Goal: Task Accomplishment & Management: Contribute content

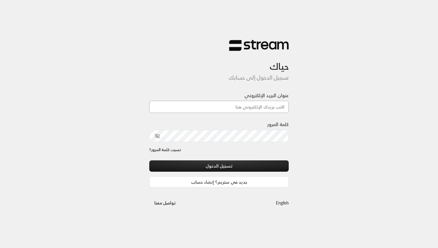
click at [198, 101] on input "عنوان البريد الإلكتروني" at bounding box center [218, 107] width 139 height 12
type input "[EMAIL_ADDRESS][DOMAIN_NAME]"
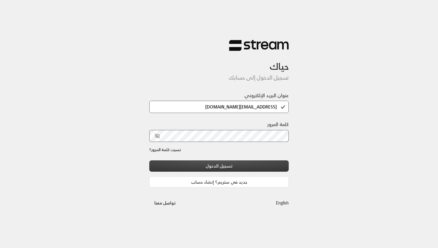
click at [217, 163] on button "تسجيل الدخول" at bounding box center [218, 165] width 139 height 11
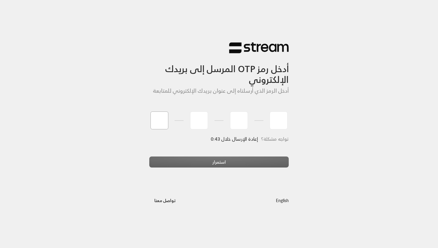
type input "5"
type input "9"
type input "0"
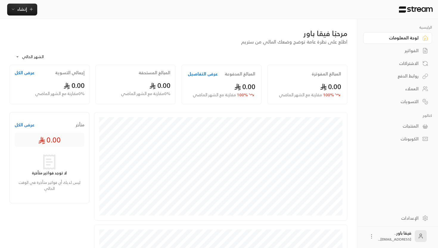
click at [392, 50] on div "الفواتير" at bounding box center [395, 51] width 48 height 6
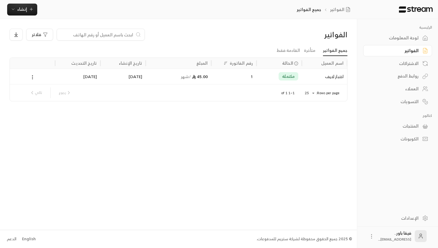
click at [331, 76] on div "اختبار لايف" at bounding box center [324, 76] width 38 height 15
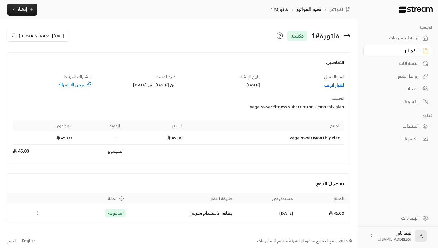
scroll to position [2, 0]
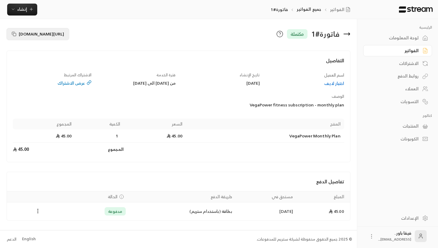
click at [64, 35] on span "[URL][DOMAIN_NAME]" at bounding box center [41, 33] width 45 height 7
click at [51, 35] on span "[URL][DOMAIN_NAME]" at bounding box center [41, 33] width 45 height 7
click at [414, 125] on div "المنتجات" at bounding box center [395, 126] width 48 height 6
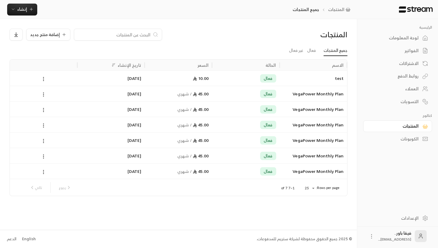
click at [320, 91] on div "VegaPower Monthly Plan" at bounding box center [313, 93] width 60 height 15
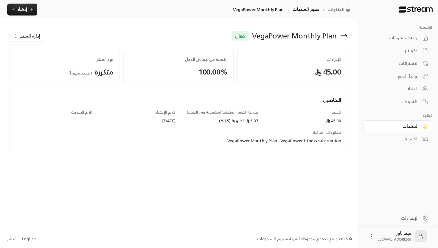
click at [346, 38] on icon at bounding box center [343, 35] width 7 height 7
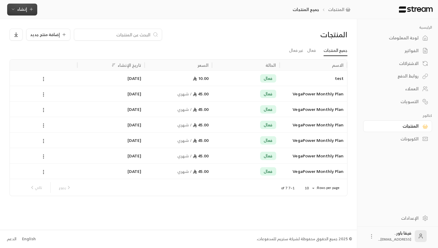
click at [25, 10] on span "إنشاء" at bounding box center [22, 8] width 10 height 7
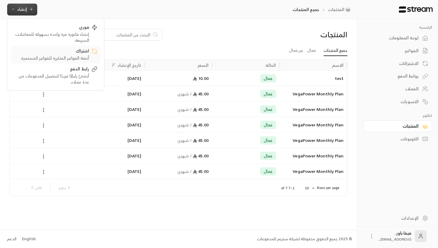
click at [67, 55] on div "أتمتة الفواتير المتكررة للفواتير المستمرة." at bounding box center [51, 58] width 75 height 6
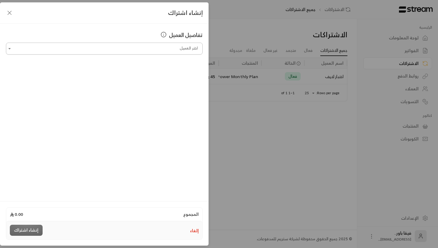
click at [139, 52] on input "اختر العميل" at bounding box center [104, 49] width 197 height 10
click at [147, 80] on span "[PHONE_NUMBER]" at bounding box center [150, 80] width 39 height 7
type input "**********"
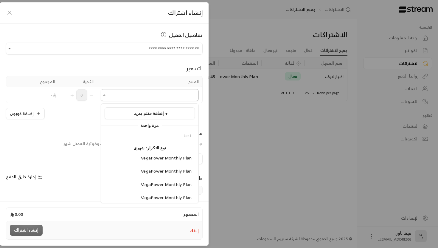
click at [127, 93] on input "اختر العميل" at bounding box center [150, 95] width 98 height 10
click at [137, 159] on div "VegaPower Monthly Plan" at bounding box center [150, 158] width 84 height 6
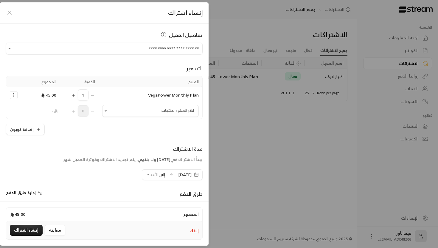
click at [10, 14] on icon "button" at bounding box center [9, 12] width 7 height 7
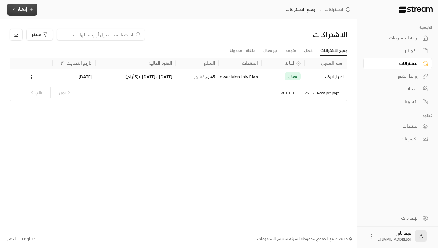
click at [25, 8] on span "إنشاء" at bounding box center [22, 8] width 10 height 7
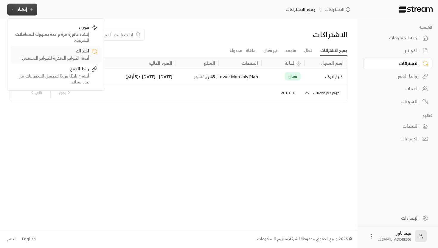
click at [60, 51] on div "اشتراك" at bounding box center [51, 51] width 75 height 7
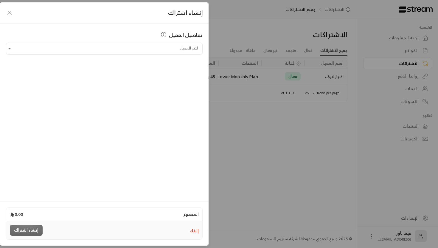
click at [60, 51] on input "اختر العميل" at bounding box center [104, 49] width 197 height 10
click at [10, 12] on icon "button" at bounding box center [10, 13] width 4 height 4
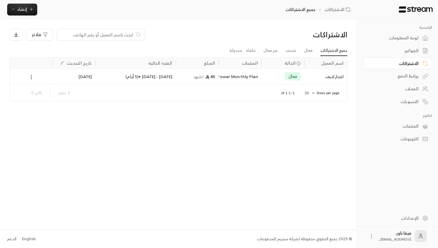
click at [394, 128] on div "المنتجات" at bounding box center [395, 126] width 48 height 6
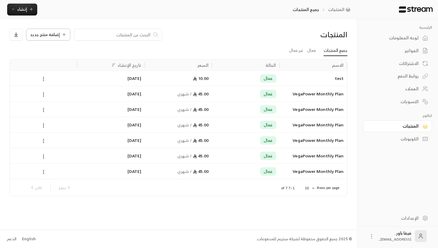
click at [46, 30] on button "إضافة منتج جديد" at bounding box center [48, 35] width 44 height 12
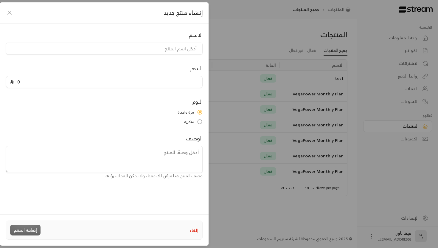
click at [133, 84] on input "0" at bounding box center [106, 81] width 185 height 11
click at [197, 151] on button "شهري" at bounding box center [104, 152] width 197 height 12
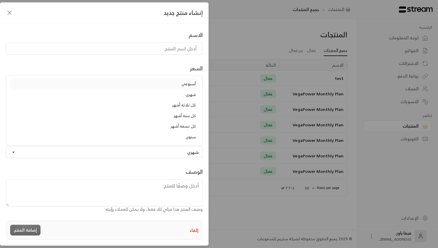
click at [188, 87] on link "أسبوعي" at bounding box center [104, 84] width 189 height 11
